Goal: Use online tool/utility: Utilize a website feature to perform a specific function

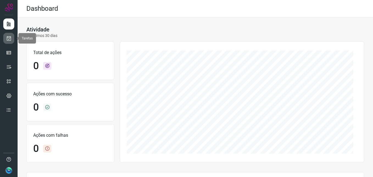
click at [5, 39] on link at bounding box center [8, 38] width 11 height 11
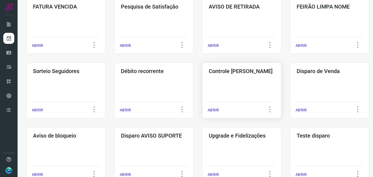
click at [290, 90] on div "Controle de Crise ABRIR" at bounding box center [329, 90] width 79 height 56
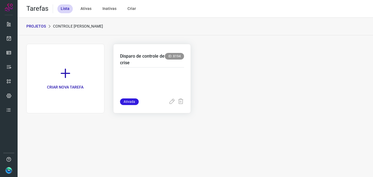
click at [166, 67] on div "Disparo de controle de crise ID: 8194" at bounding box center [152, 60] width 64 height 15
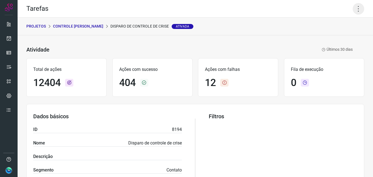
click at [357, 9] on icon at bounding box center [359, 9] width 12 height 12
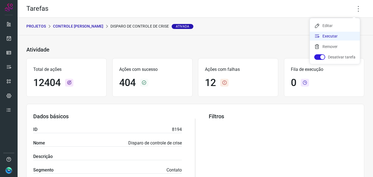
click at [332, 37] on li "Executar" at bounding box center [335, 36] width 50 height 9
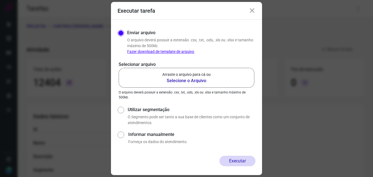
click at [190, 78] on b "Selecione o Arquivo" at bounding box center [187, 80] width 48 height 7
click at [0, 0] on input "Arraste o arquivo para cá ou Selecione o Arquivo" at bounding box center [0, 0] width 0 height 0
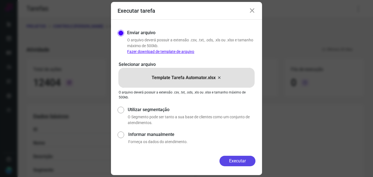
click at [241, 161] on button "Executar" at bounding box center [238, 160] width 36 height 10
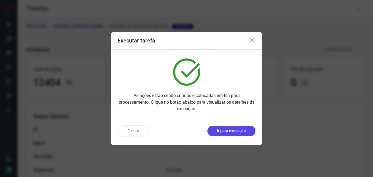
click at [233, 133] on p "Ir para execução" at bounding box center [231, 131] width 29 height 6
